Goal: Information Seeking & Learning: Understand process/instructions

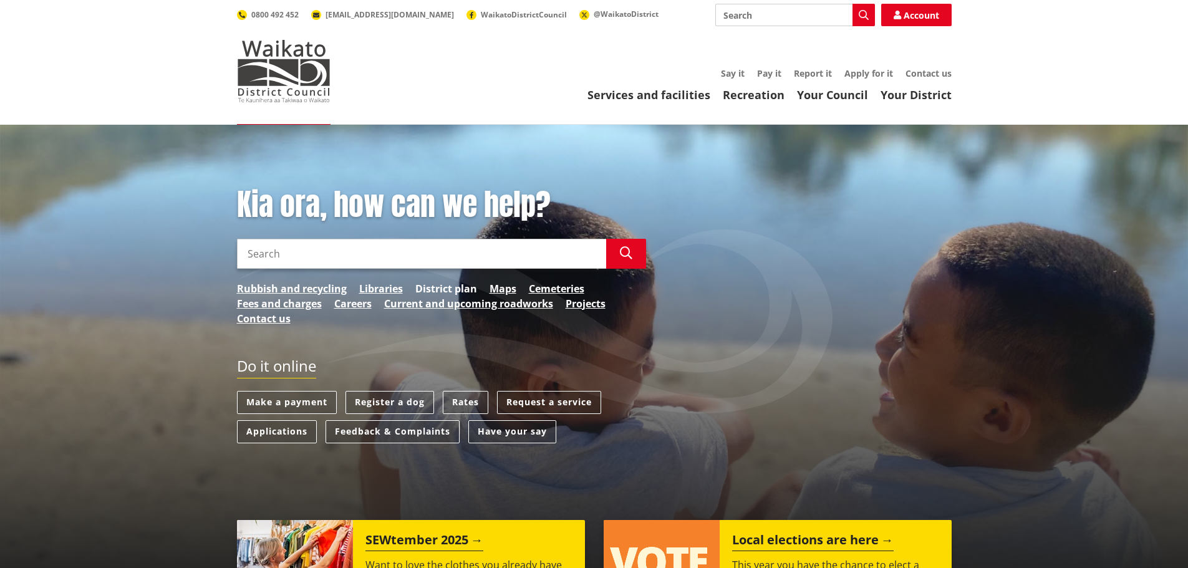
click at [440, 291] on link "District plan" at bounding box center [446, 288] width 62 height 15
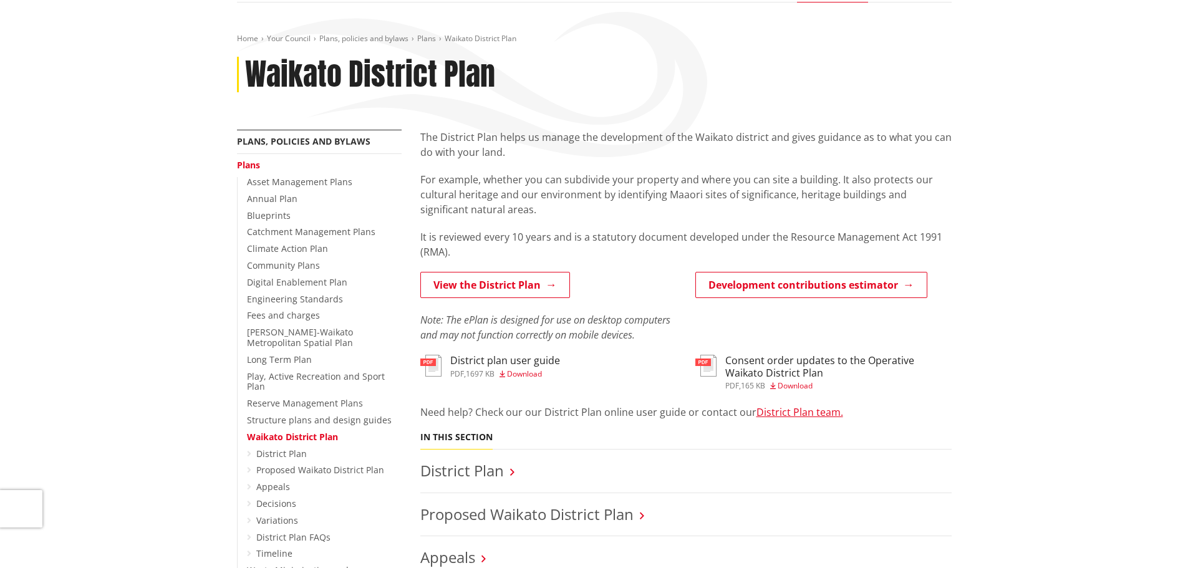
scroll to position [125, 0]
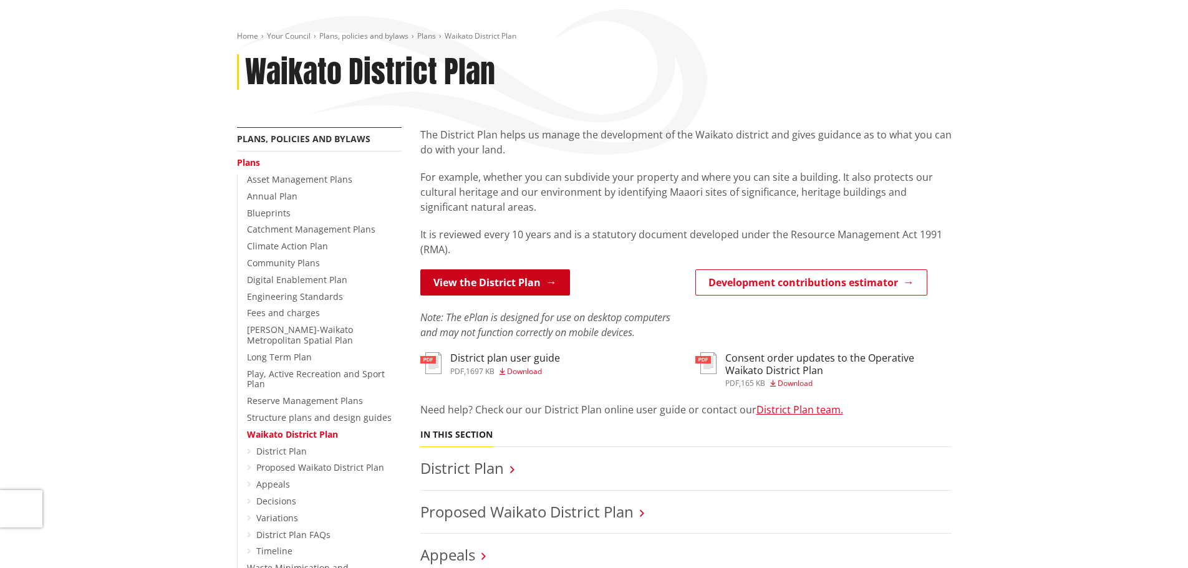
click at [470, 292] on link "View the District Plan" at bounding box center [495, 282] width 150 height 26
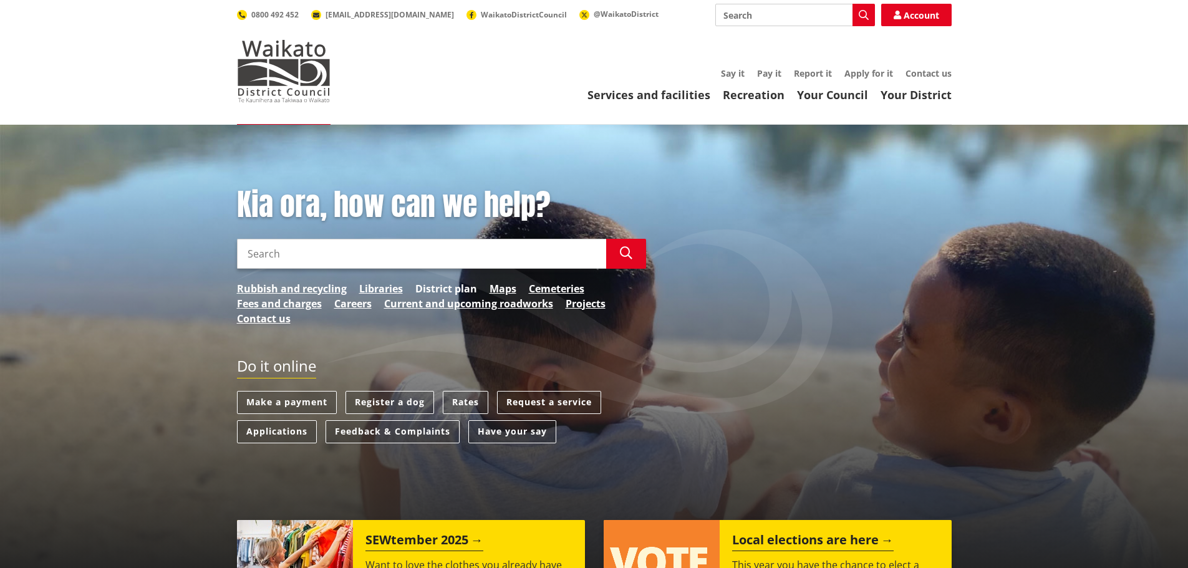
click at [441, 293] on link "District plan" at bounding box center [446, 288] width 62 height 15
